Goal: Transaction & Acquisition: Purchase product/service

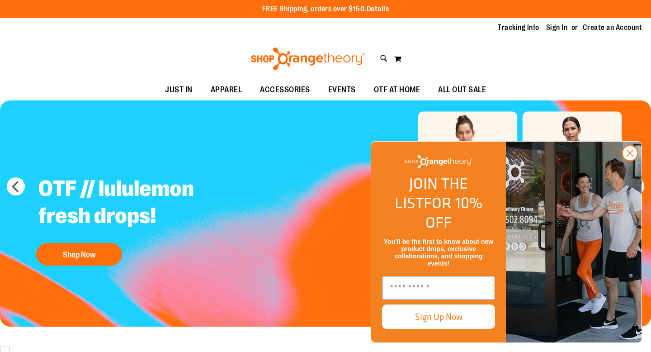
scroll to position [2001, 0]
click at [633, 160] on circle "Close dialog" at bounding box center [629, 153] width 15 height 15
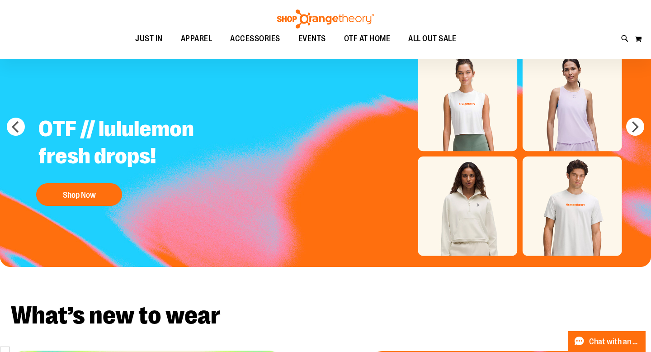
scroll to position [81, 0]
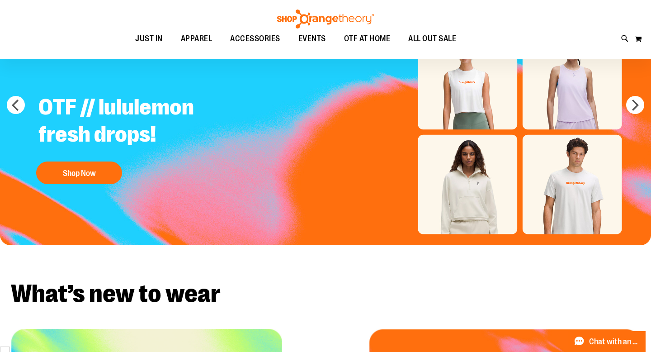
click at [641, 94] on img "Slide 1 of 5" at bounding box center [325, 132] width 651 height 226
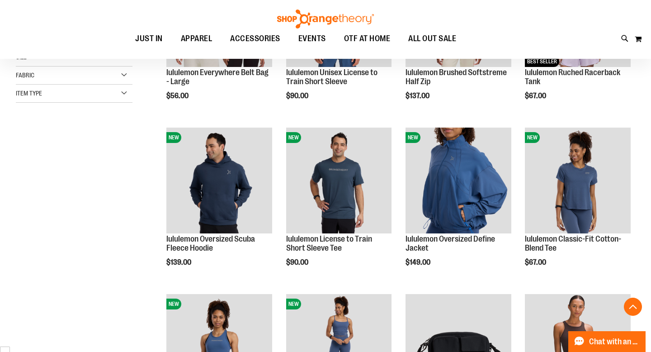
scroll to position [367, 0]
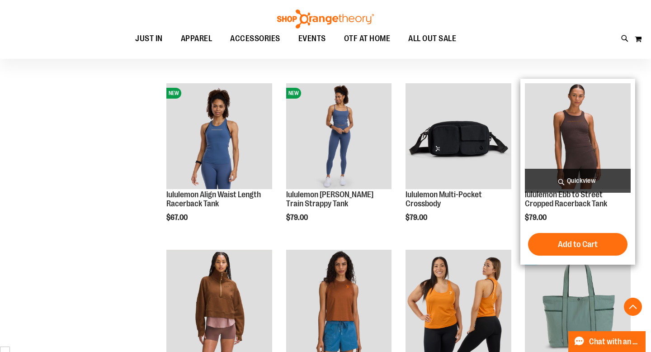
scroll to position [428, 0]
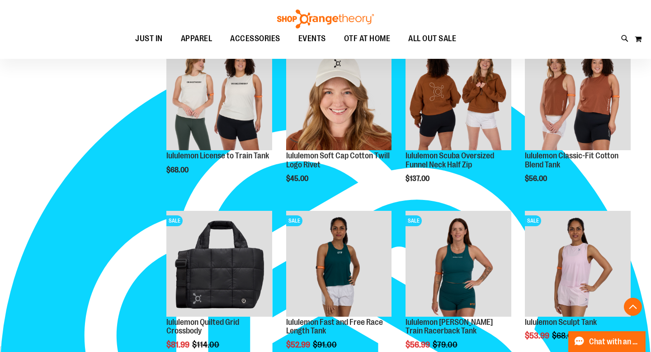
scroll to position [1570, 0]
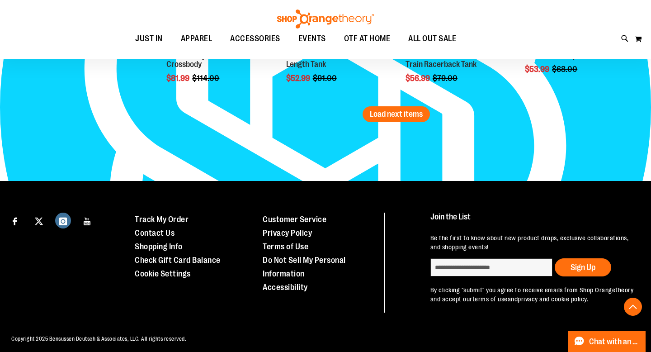
click at [66, 221] on icon "Visit our Instagram page" at bounding box center [63, 221] width 15 height 17
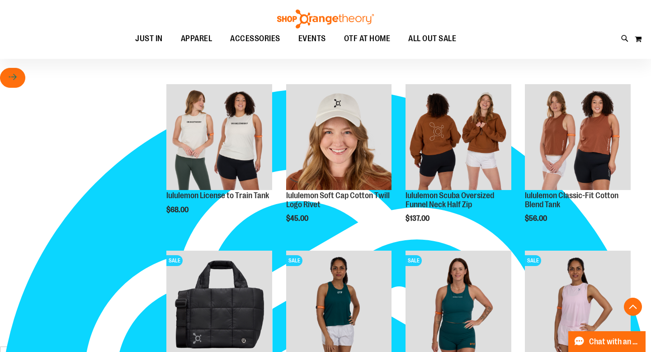
scroll to position [1074, 0]
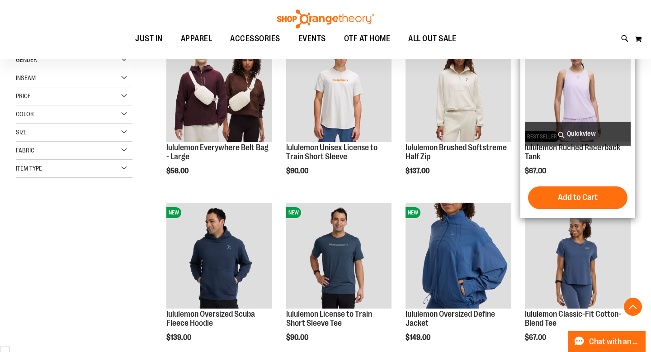
scroll to position [157, 0]
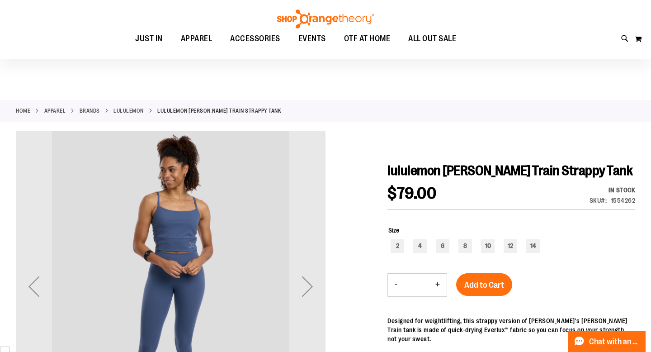
scroll to position [44, 0]
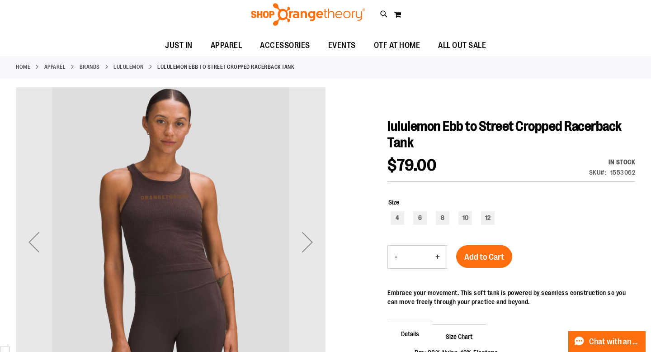
scroll to position [61, 0]
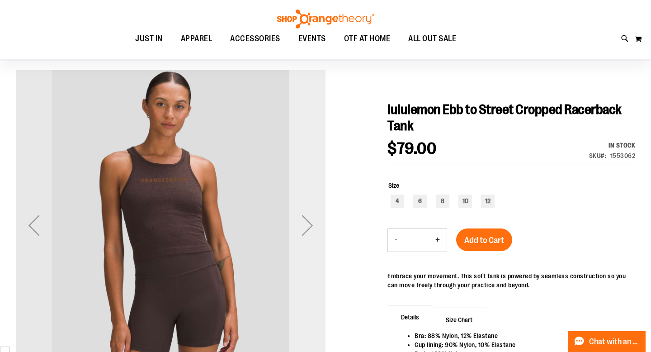
click at [309, 229] on div "Next" at bounding box center [307, 225] width 36 height 36
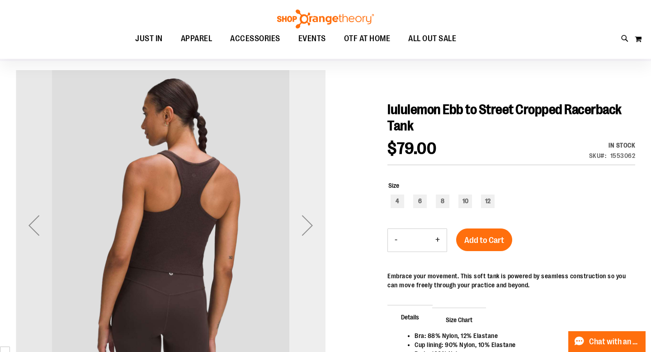
click at [309, 229] on div "Next" at bounding box center [307, 225] width 36 height 36
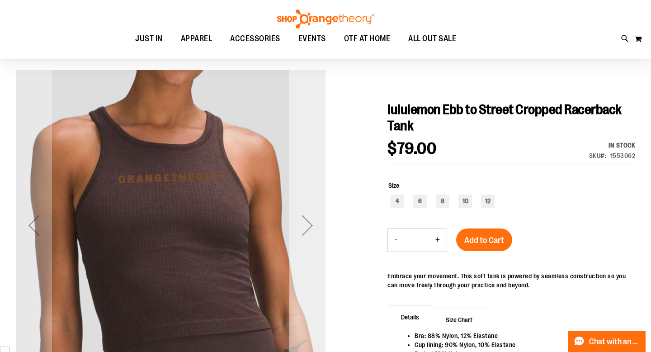
click at [309, 229] on div "Next" at bounding box center [307, 225] width 36 height 36
